Goal: Obtain resource: Obtain resource

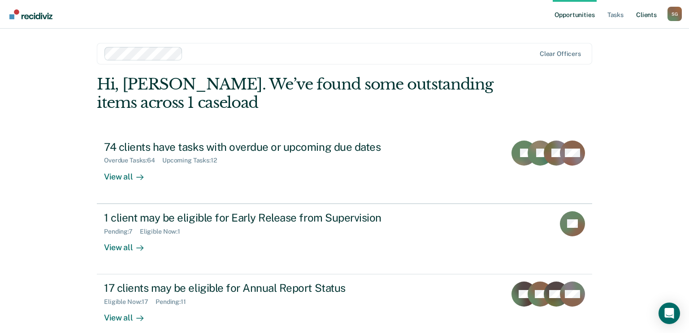
click at [645, 13] on link "Client s" at bounding box center [646, 14] width 24 height 29
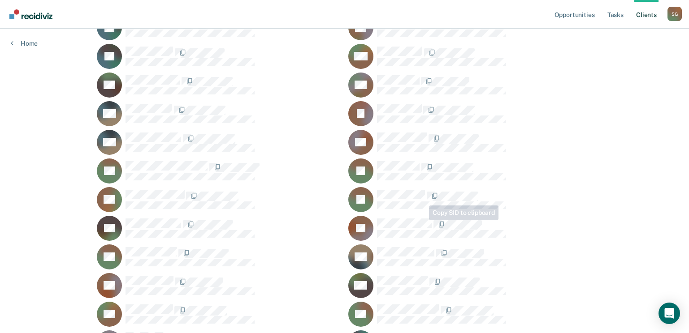
scroll to position [1792, 0]
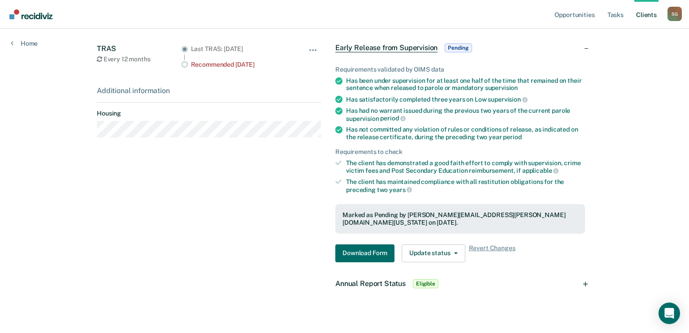
scroll to position [168, 0]
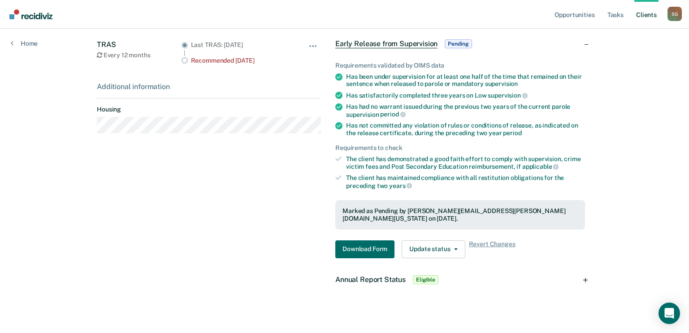
click at [420, 276] on span "Eligible" at bounding box center [426, 280] width 26 height 9
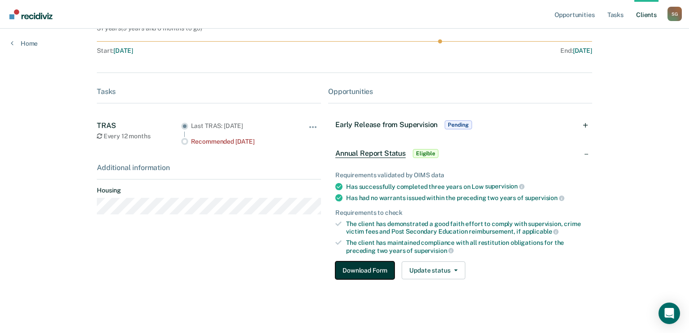
click at [370, 272] on button "Download Form" at bounding box center [364, 271] width 59 height 18
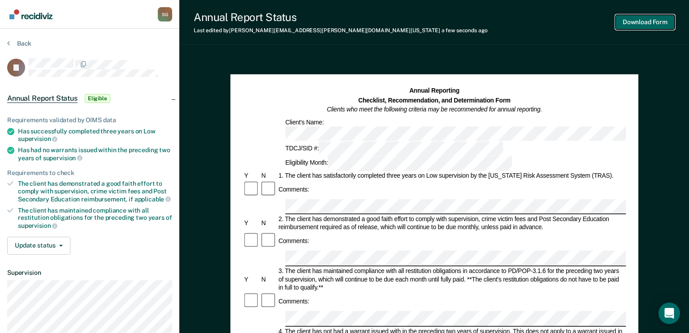
click at [656, 17] on button "Download Form" at bounding box center [644, 22] width 59 height 15
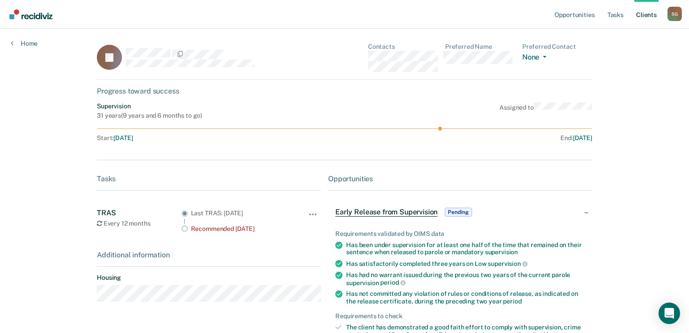
click at [648, 15] on link "Client s" at bounding box center [646, 14] width 24 height 29
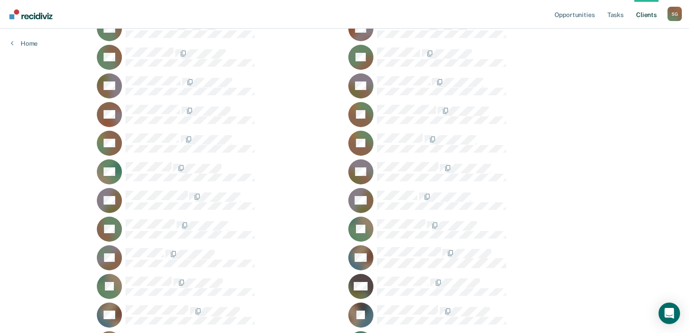
scroll to position [269, 0]
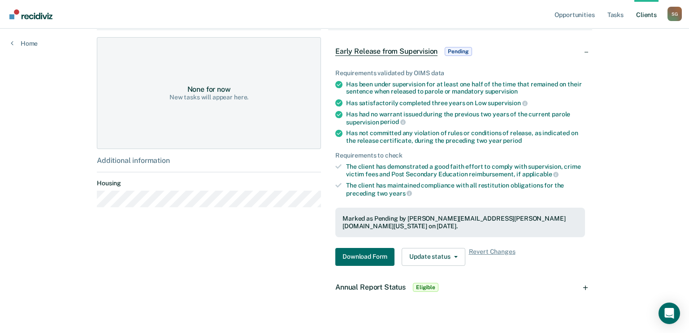
scroll to position [168, 0]
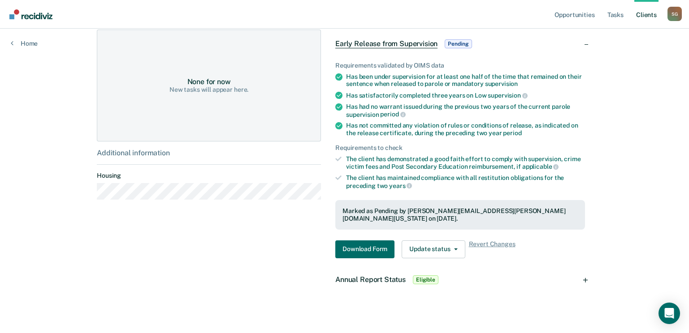
click at [424, 276] on span "Eligible" at bounding box center [426, 280] width 26 height 9
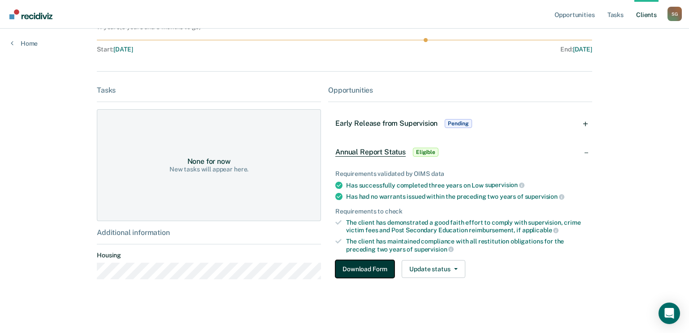
click at [359, 268] on button "Download Form" at bounding box center [364, 269] width 59 height 18
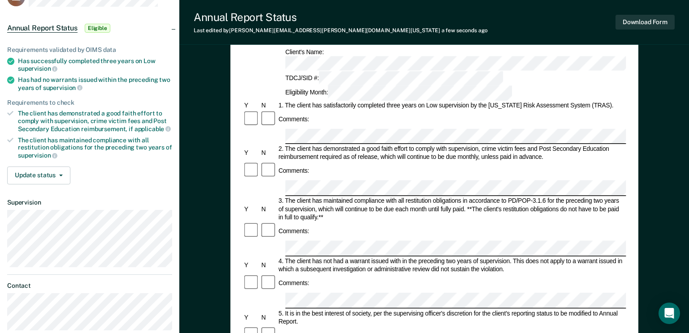
scroll to position [342, 0]
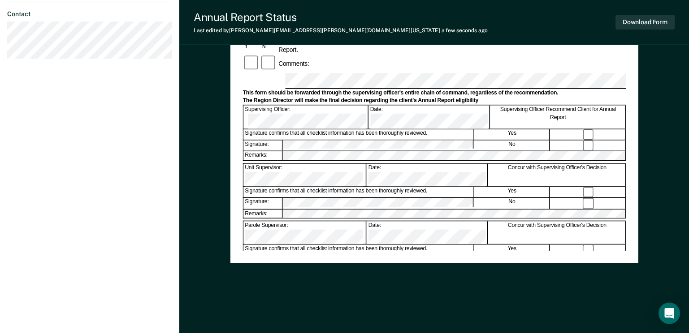
click at [597, 298] on div "Annual Reporting Checklist, Recommendation, and Determination Form Clients who …" at bounding box center [434, 24] width 408 height 592
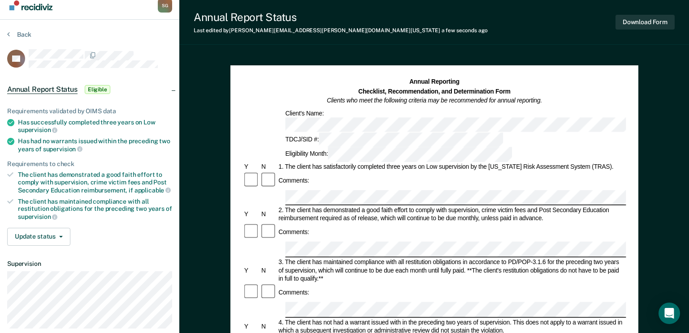
scroll to position [0, 0]
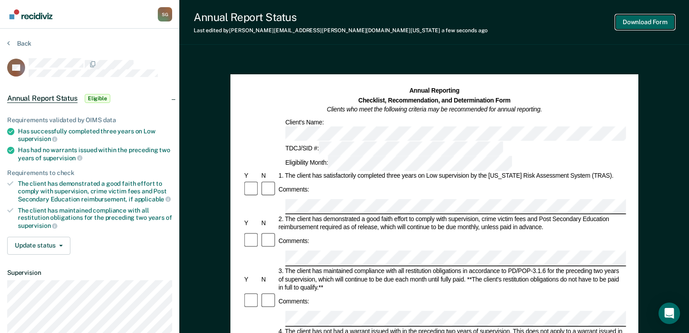
click at [643, 23] on button "Download Form" at bounding box center [644, 22] width 59 height 15
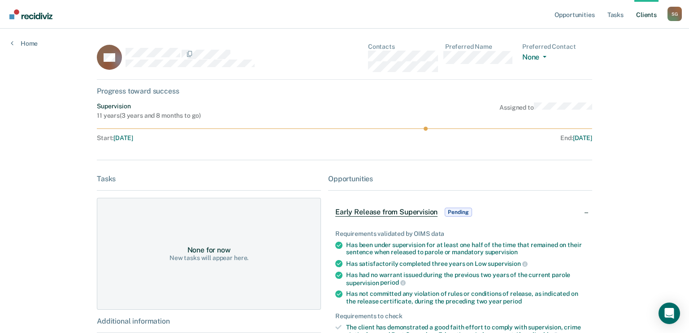
click at [642, 15] on link "Client s" at bounding box center [646, 14] width 24 height 29
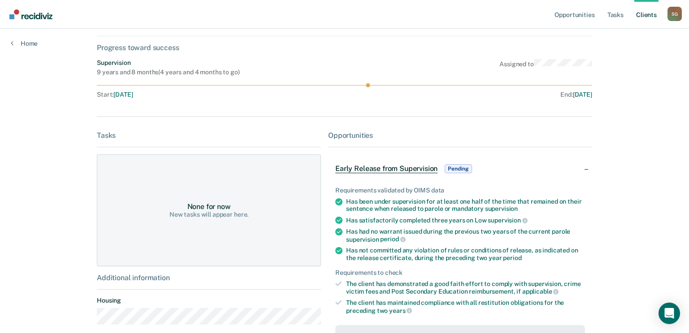
scroll to position [168, 0]
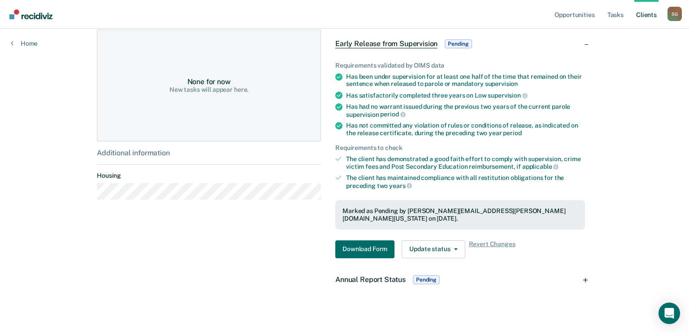
click at [420, 276] on span "Pending" at bounding box center [426, 280] width 27 height 9
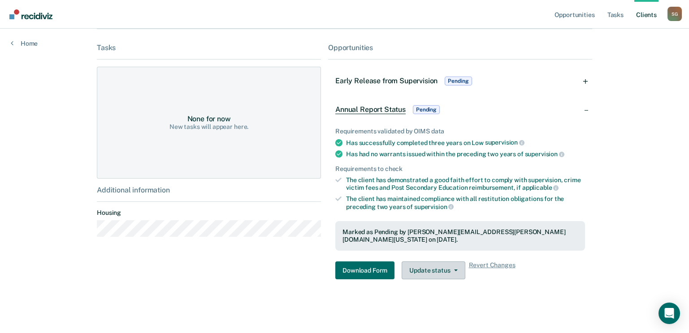
scroll to position [124, 0]
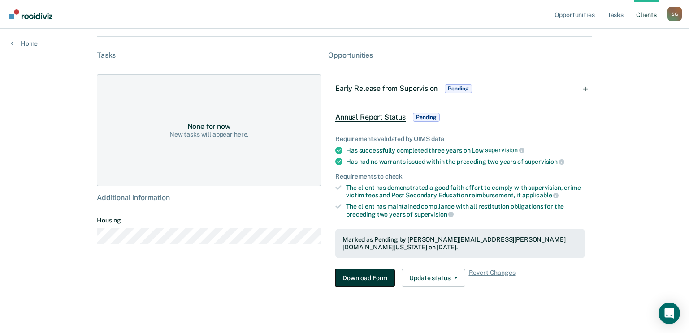
click at [367, 272] on button "Download Form" at bounding box center [364, 278] width 59 height 18
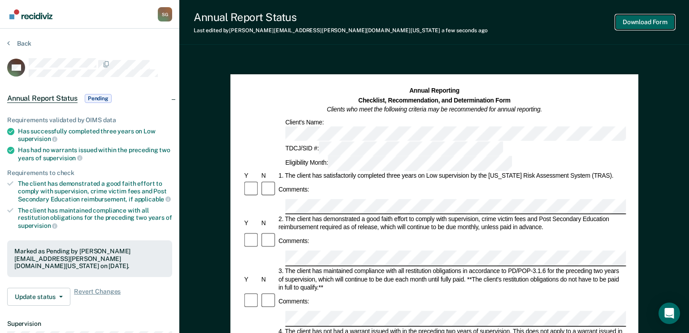
click at [641, 17] on button "Download Form" at bounding box center [644, 22] width 59 height 15
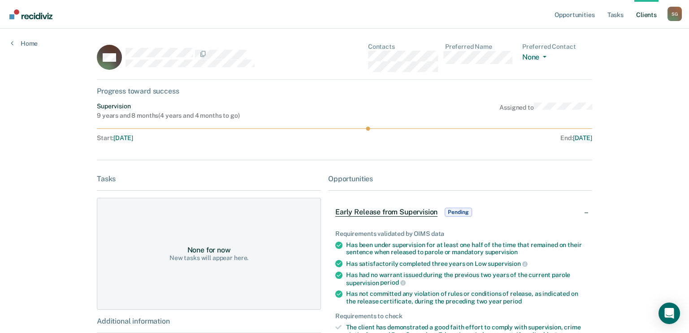
click at [643, 14] on link "Client s" at bounding box center [646, 14] width 24 height 29
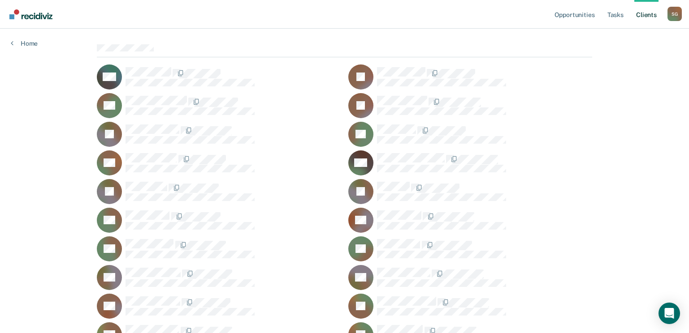
scroll to position [134, 0]
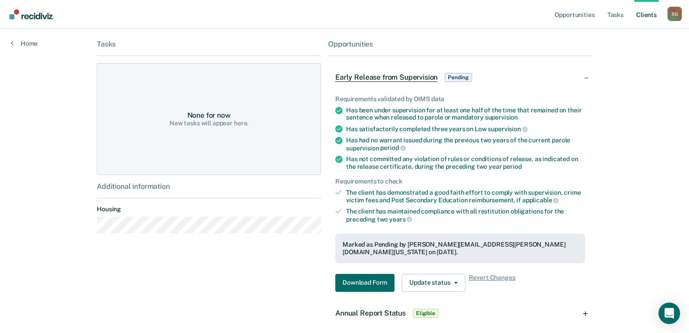
scroll to position [168, 0]
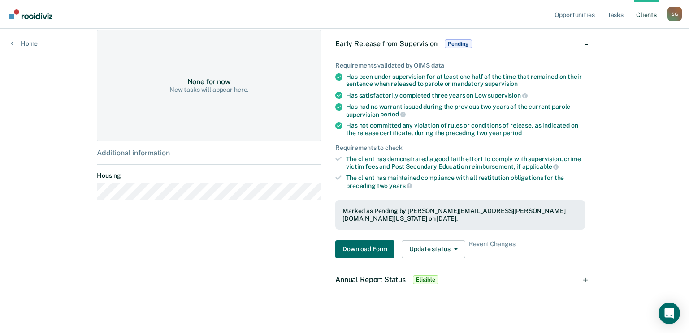
click at [431, 276] on span "Eligible" at bounding box center [426, 280] width 26 height 9
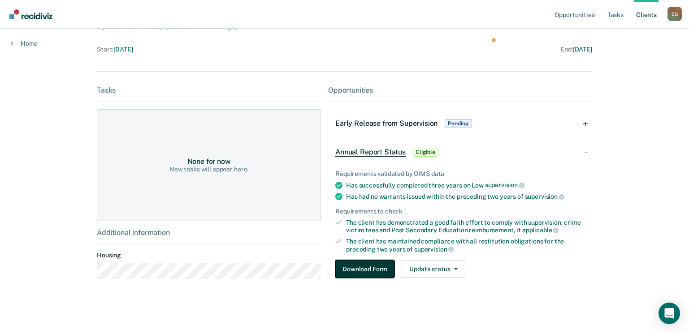
click at [356, 267] on button "Download Form" at bounding box center [364, 269] width 59 height 18
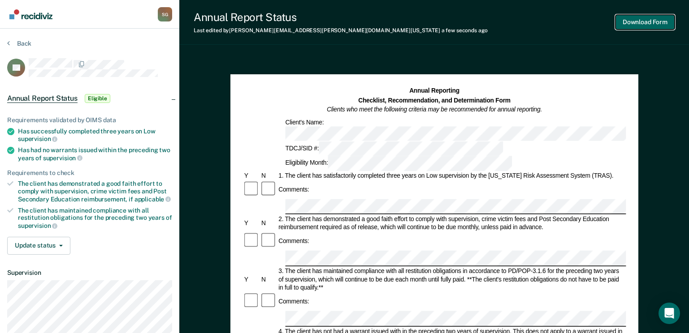
click at [640, 22] on button "Download Form" at bounding box center [644, 22] width 59 height 15
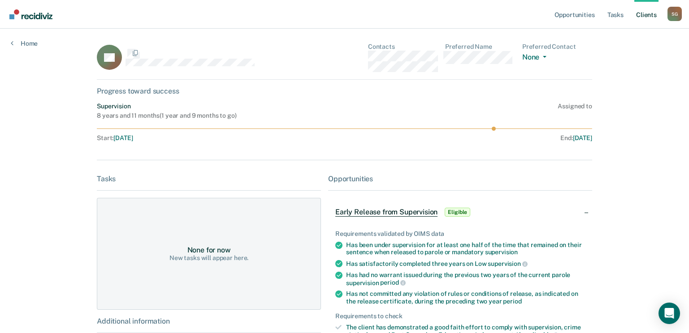
scroll to position [89, 0]
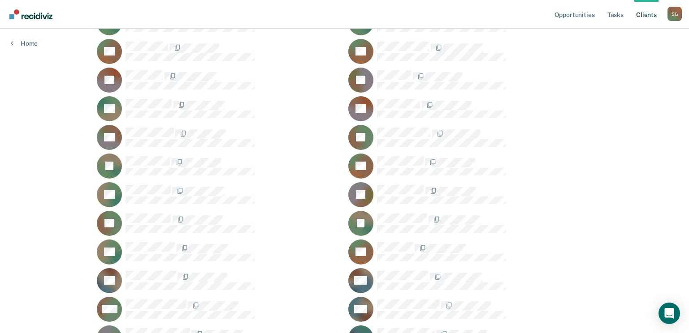
scroll to position [1165, 0]
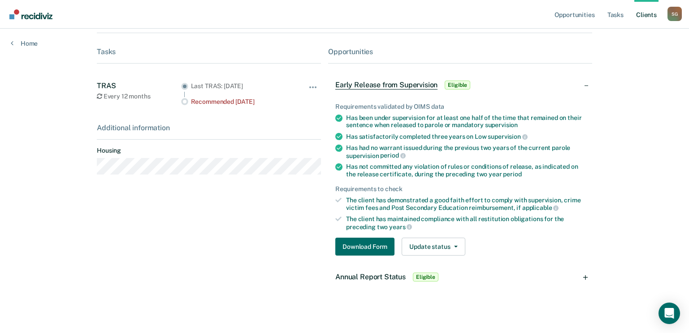
scroll to position [132, 0]
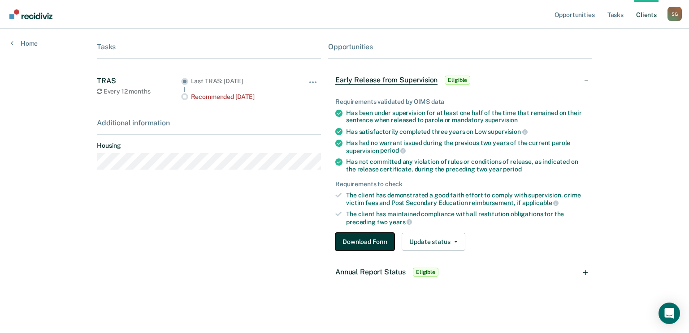
click at [359, 245] on button "Download Form" at bounding box center [364, 242] width 59 height 18
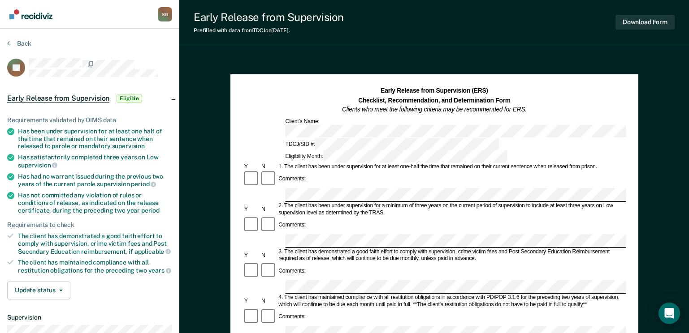
drag, startPoint x: 253, startPoint y: 148, endPoint x: 335, endPoint y: 59, distance: 120.8
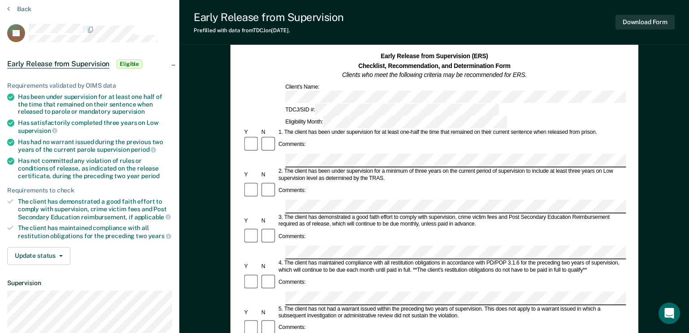
scroll to position [45, 0]
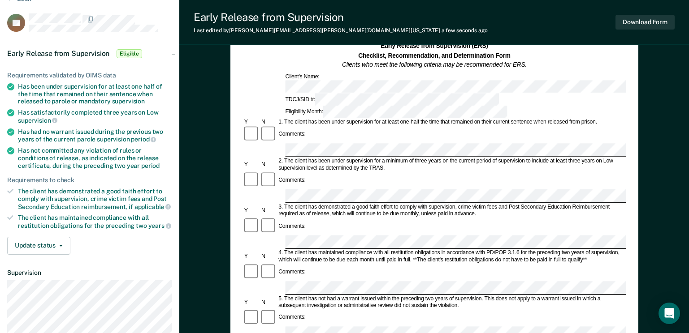
click at [560, 18] on div "Early Release from Supervision Last edited by [PERSON_NAME][EMAIL_ADDRESS][PERS…" at bounding box center [434, 22] width 510 height 45
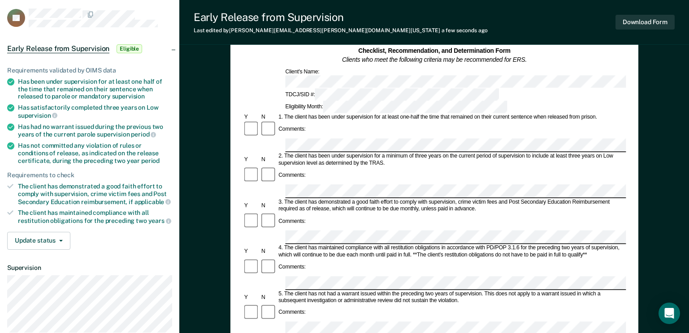
scroll to position [314, 0]
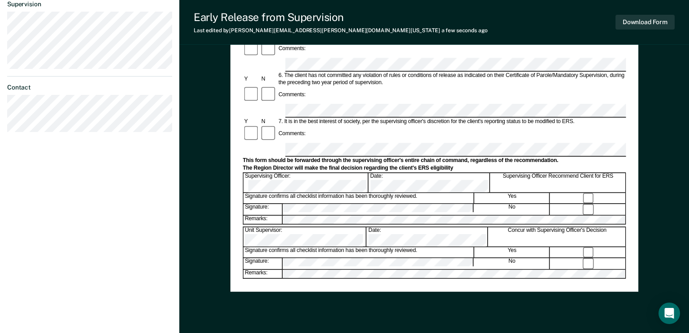
click at [307, 247] on div "Signature confirms all checklist information has been thoroughly reviewed. Yes" at bounding box center [433, 252] width 383 height 11
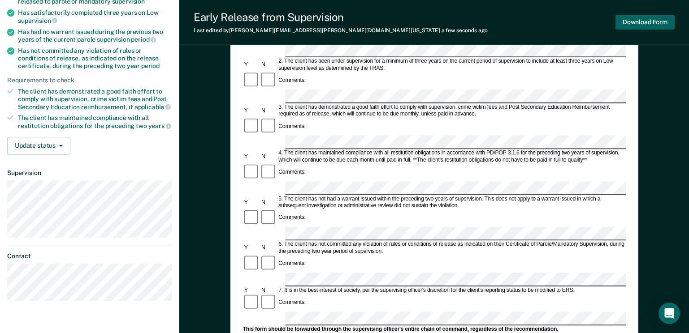
scroll to position [0, 0]
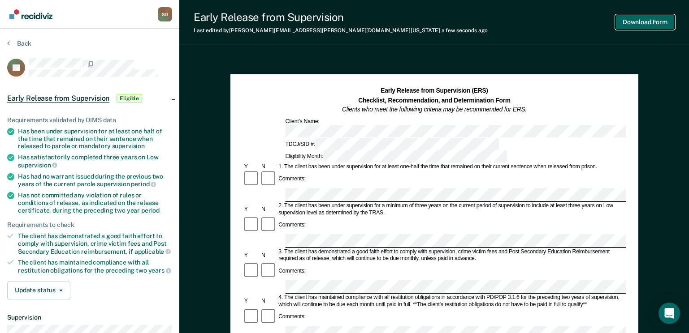
click at [639, 23] on button "Download Form" at bounding box center [644, 22] width 59 height 15
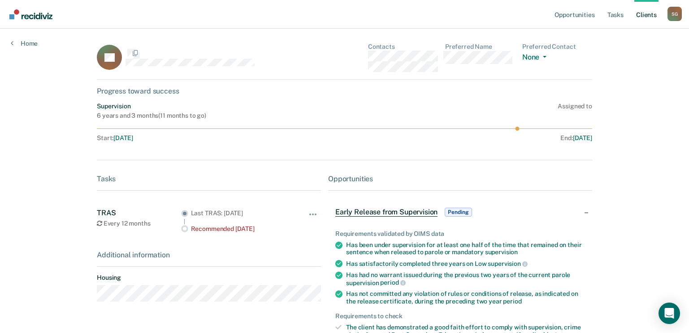
scroll to position [132, 0]
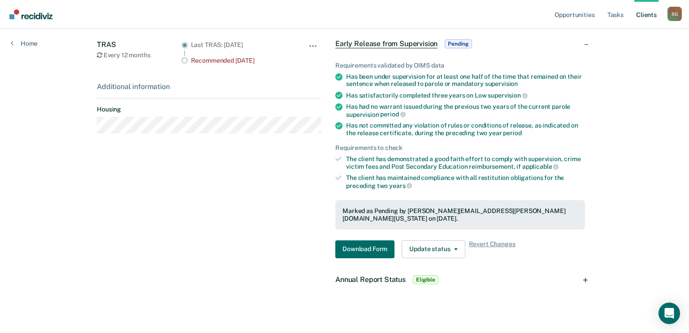
click at [423, 276] on span "Eligible" at bounding box center [426, 280] width 26 height 9
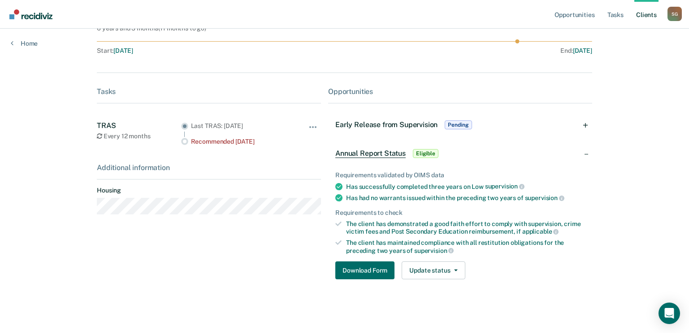
scroll to position [88, 0]
click at [378, 272] on button "Download Form" at bounding box center [364, 271] width 59 height 18
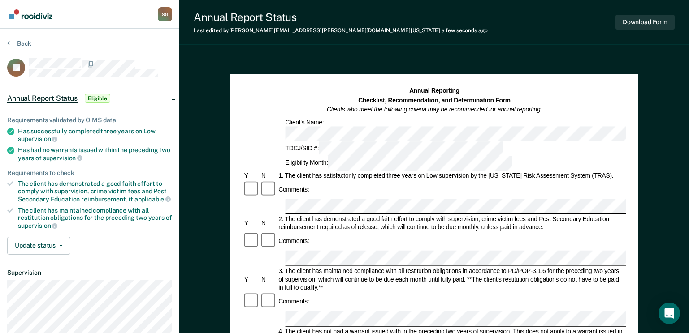
click at [343, 233] on div "Comments:" at bounding box center [433, 242] width 383 height 18
click at [305, 238] on div "Comments:" at bounding box center [293, 242] width 33 height 8
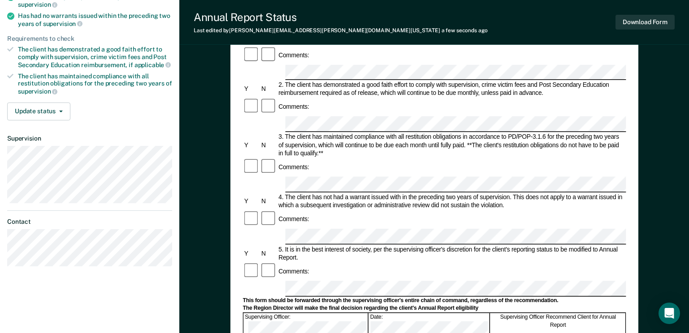
scroll to position [179, 0]
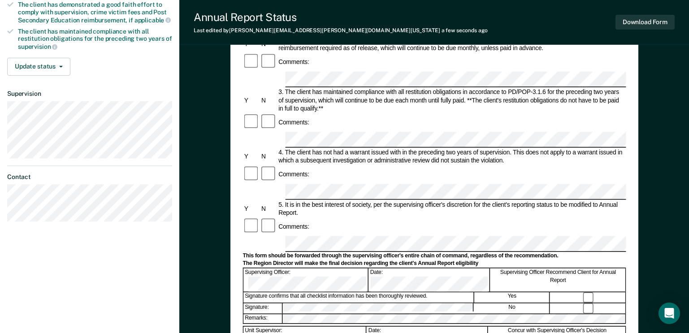
click at [298, 314] on div "Remarks:" at bounding box center [433, 319] width 383 height 10
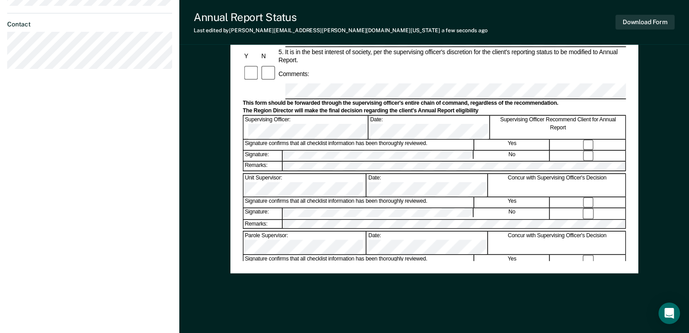
scroll to position [342, 0]
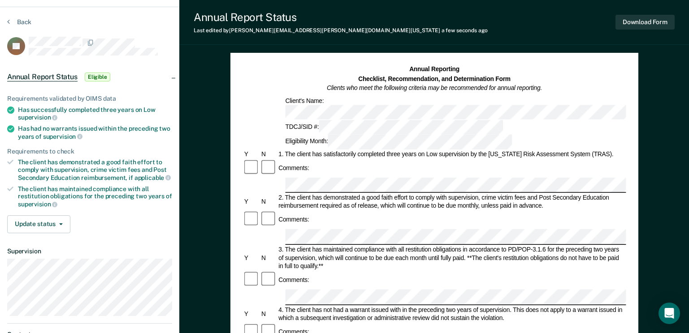
scroll to position [0, 0]
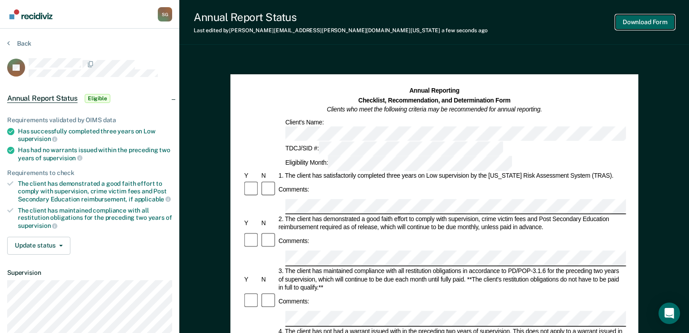
click at [641, 19] on button "Download Form" at bounding box center [644, 22] width 59 height 15
